Goal: Task Accomplishment & Management: Manage account settings

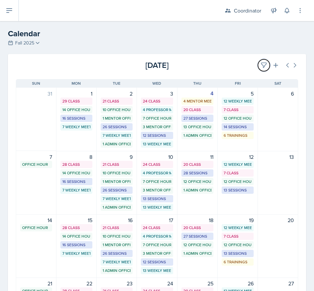
drag, startPoint x: 256, startPoint y: 66, endPoint x: 119, endPoint y: 105, distance: 142.4
click at [261, 66] on icon at bounding box center [264, 65] width 7 height 7
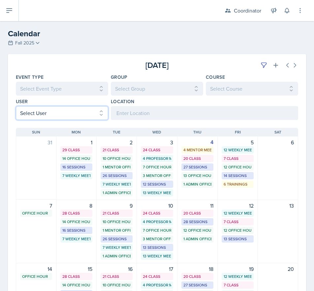
click at [54, 114] on select "Select User All [PERSON_NAME] [PERSON_NAME] [PERSON_NAME] [PERSON_NAME] [PERSON…" at bounding box center [62, 113] width 92 height 14
select select "a44937de-c186-4ef8-bba0-151bc255a74a"
click at [16, 106] on select "Select User All [PERSON_NAME] [PERSON_NAME] [PERSON_NAME] [PERSON_NAME] [PERSON…" at bounding box center [62, 113] width 92 height 14
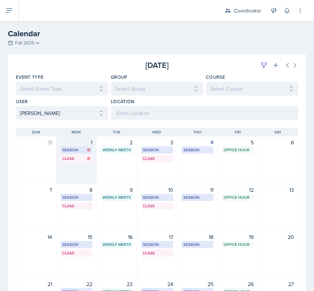
click at [72, 179] on div "1 Session BAB 123 2:00 PM - 3:00 PM Class BAB 106 4:20 PM - 5:40 PM" at bounding box center [76, 161] width 40 height 48
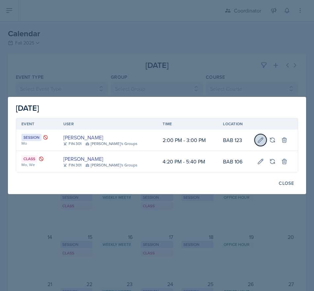
click at [258, 141] on icon at bounding box center [260, 140] width 5 height 5
select select "2"
select select "3"
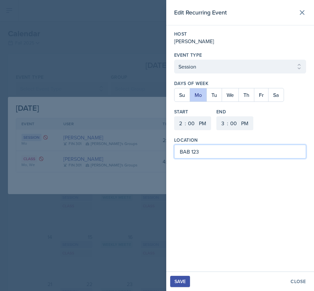
click at [225, 152] on input "BAB 123" at bounding box center [240, 152] width 132 height 14
type input "B"
type input "MOR 101"
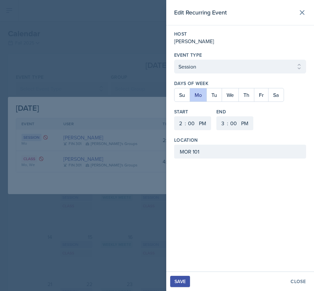
click at [176, 282] on div "Save" at bounding box center [180, 281] width 11 height 5
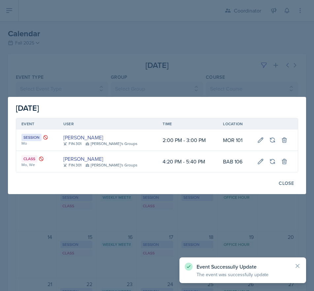
click at [125, 65] on div at bounding box center [157, 145] width 314 height 291
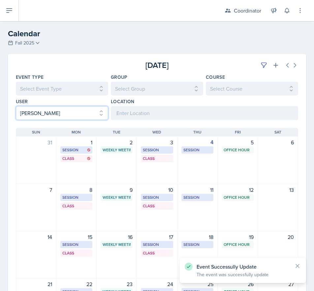
click at [58, 112] on select "Select User All [PERSON_NAME] [PERSON_NAME] [PERSON_NAME] [PERSON_NAME] [PERSON…" at bounding box center [62, 113] width 92 height 14
select select
click at [16, 106] on select "Select User All [PERSON_NAME] [PERSON_NAME] [PERSON_NAME] [PERSON_NAME] [PERSON…" at bounding box center [62, 113] width 92 height 14
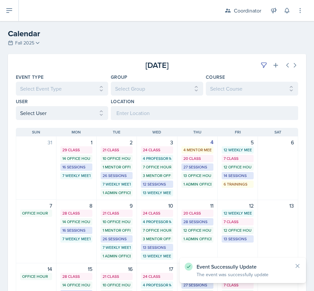
click at [260, 59] on div "[DATE] [DATE]" at bounding box center [157, 62] width 298 height 17
click at [258, 61] on button at bounding box center [264, 65] width 12 height 12
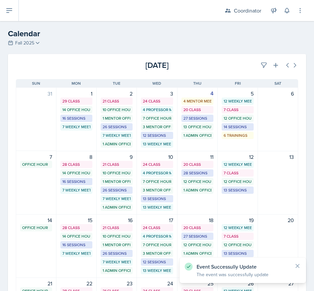
click at [226, 69] on div "[DATE]" at bounding box center [251, 65] width 94 height 12
